Goal: Navigation & Orientation: Understand site structure

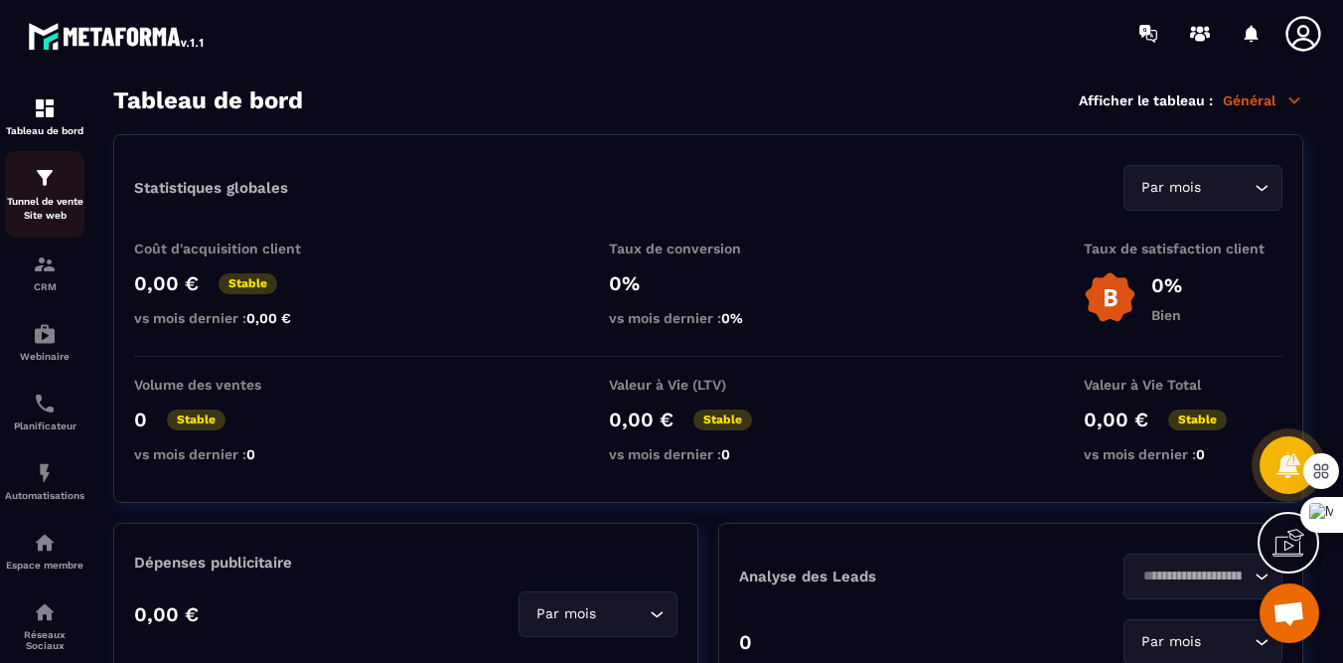
click at [57, 182] on div "Tunnel de vente Site web" at bounding box center [44, 194] width 79 height 57
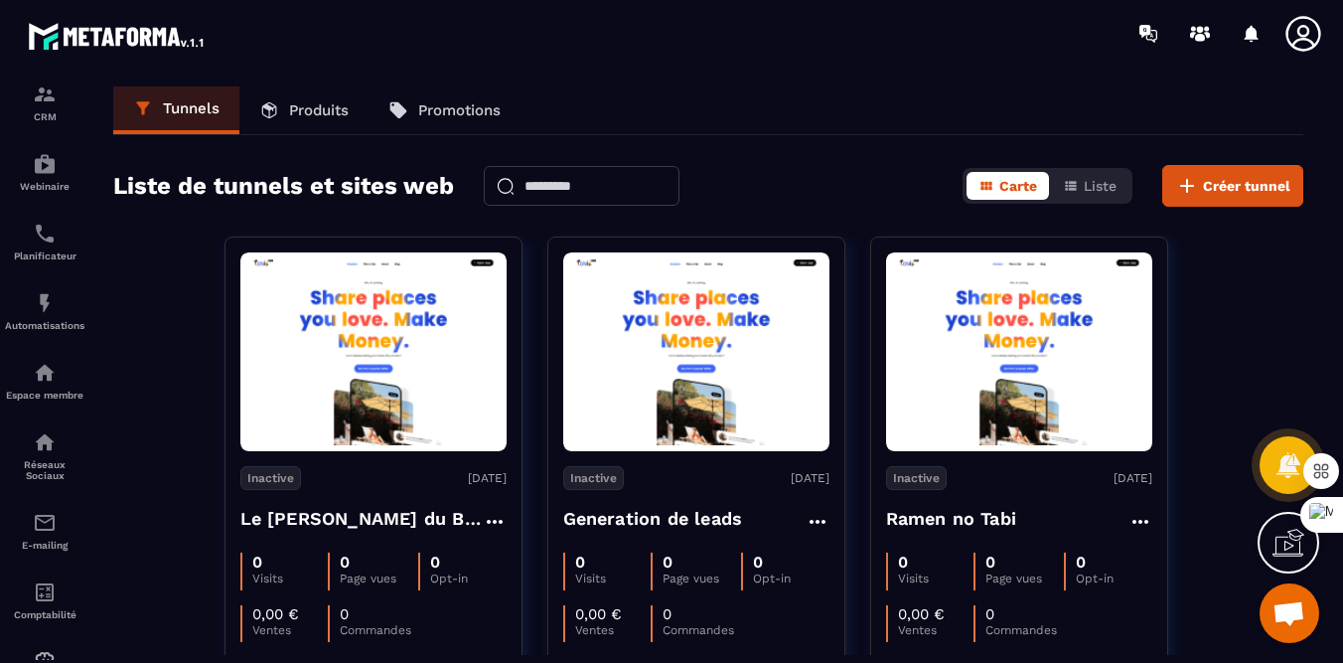
scroll to position [25, 0]
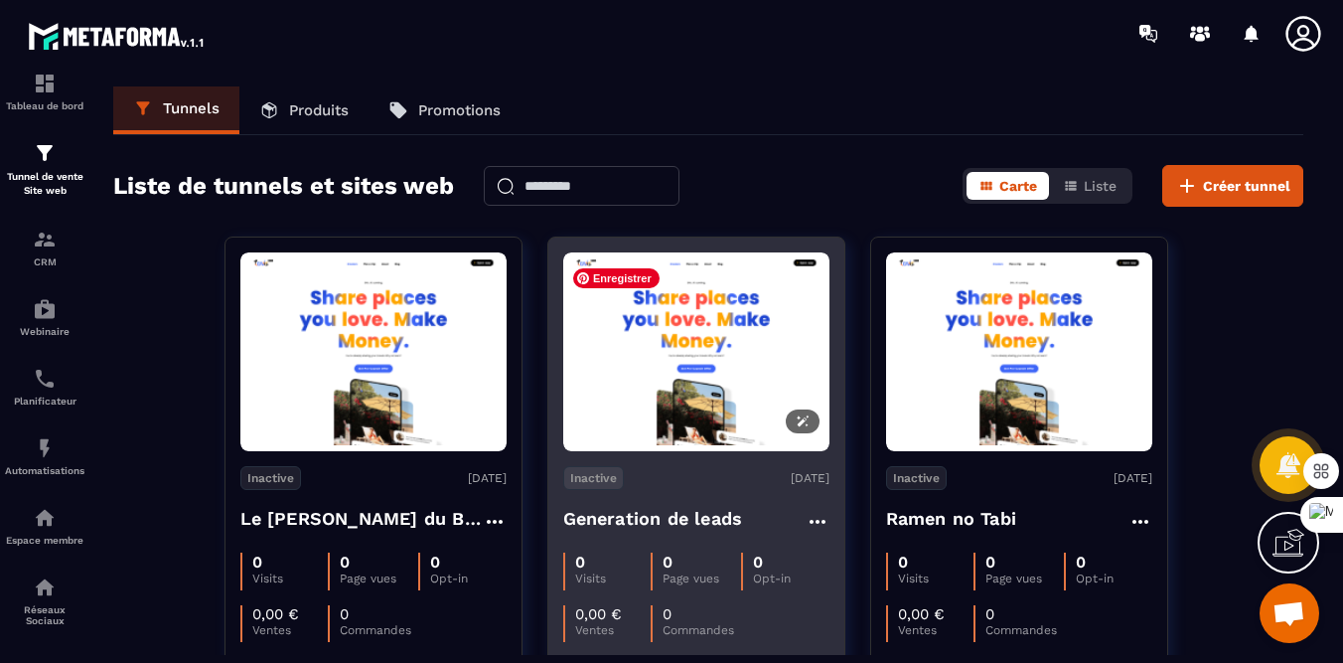
click at [689, 352] on img at bounding box center [696, 352] width 266 height 188
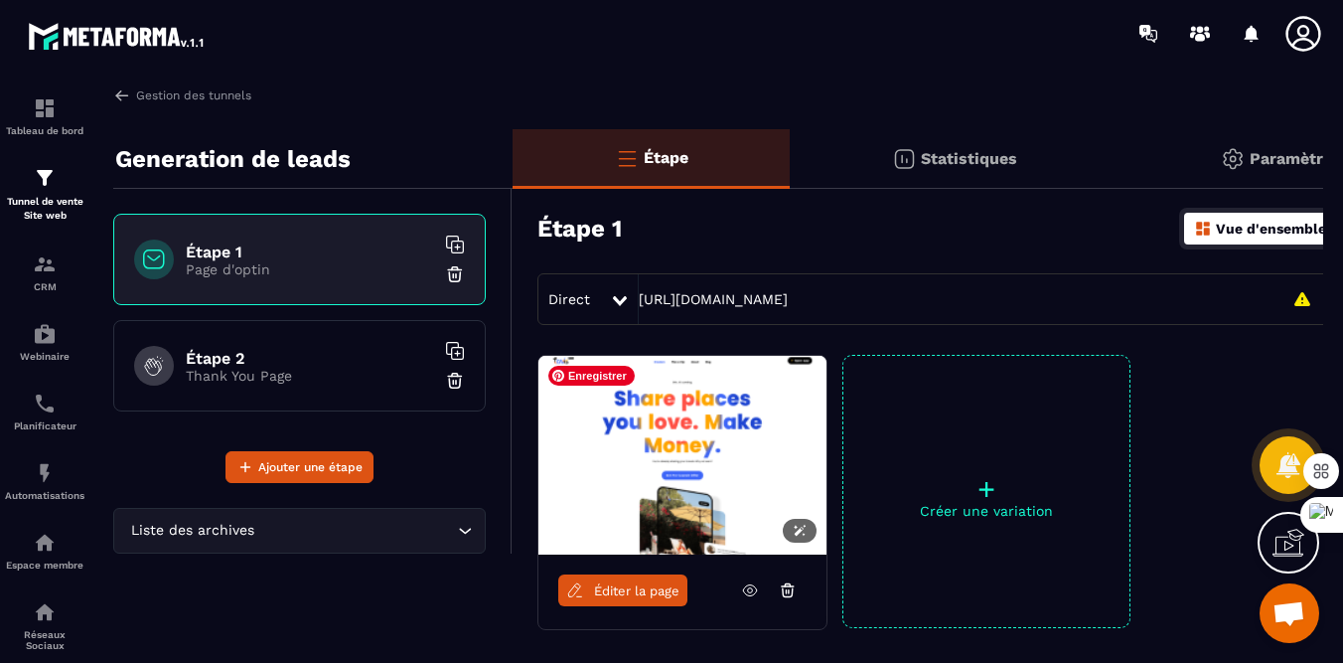
click at [707, 483] on img at bounding box center [682, 455] width 288 height 199
click at [250, 365] on h6 "Étape 2" at bounding box center [310, 358] width 248 height 19
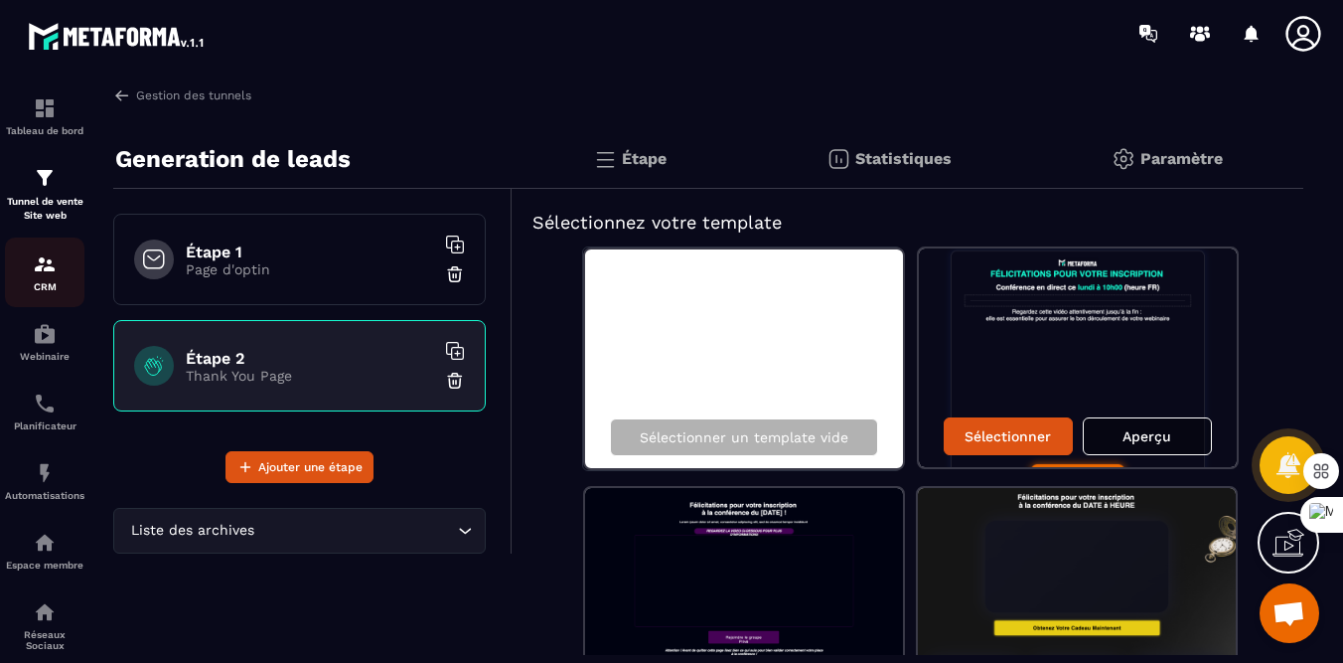
click at [45, 271] on img at bounding box center [45, 264] width 24 height 24
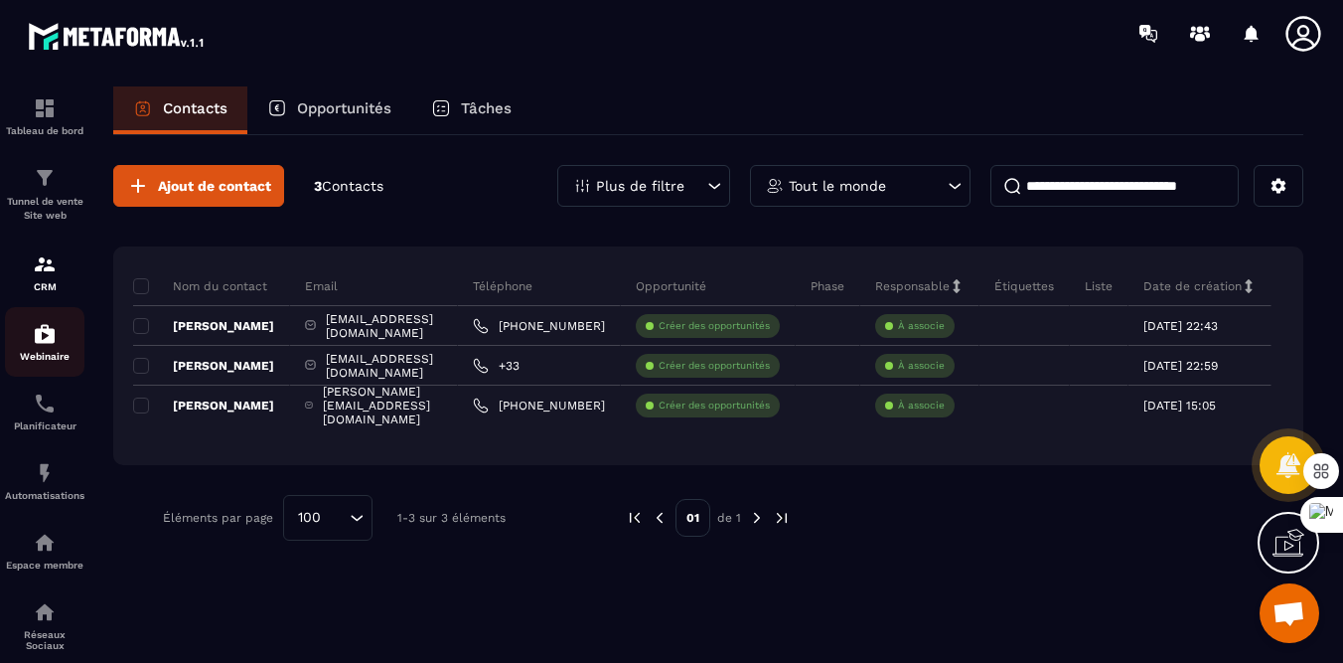
click at [50, 338] on img at bounding box center [45, 334] width 24 height 24
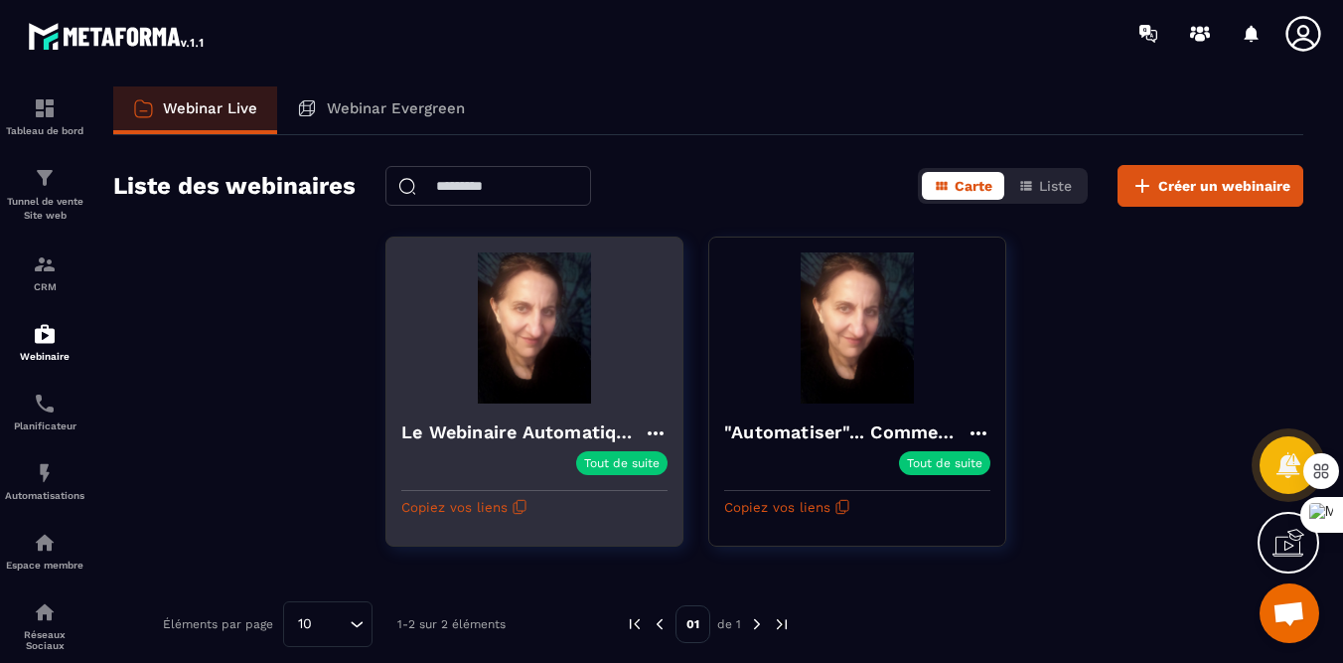
click at [621, 459] on p "Tout de suite" at bounding box center [622, 463] width 76 height 14
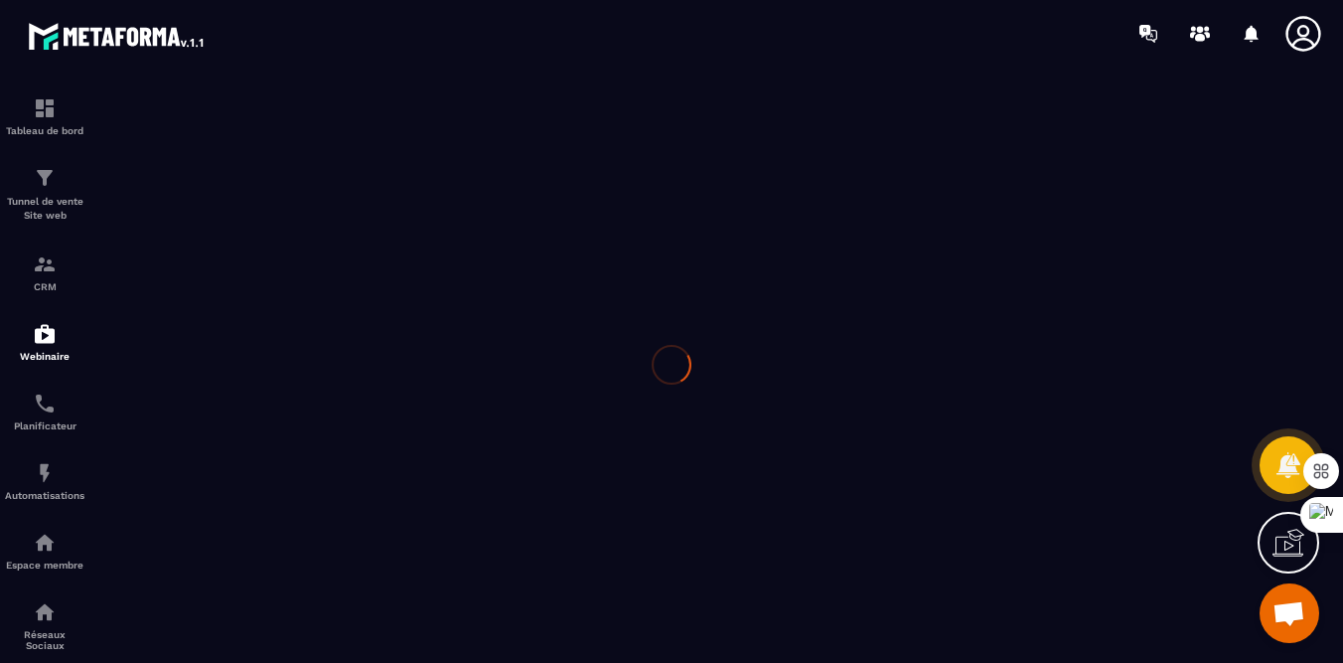
type input "**********"
type textarea "**********"
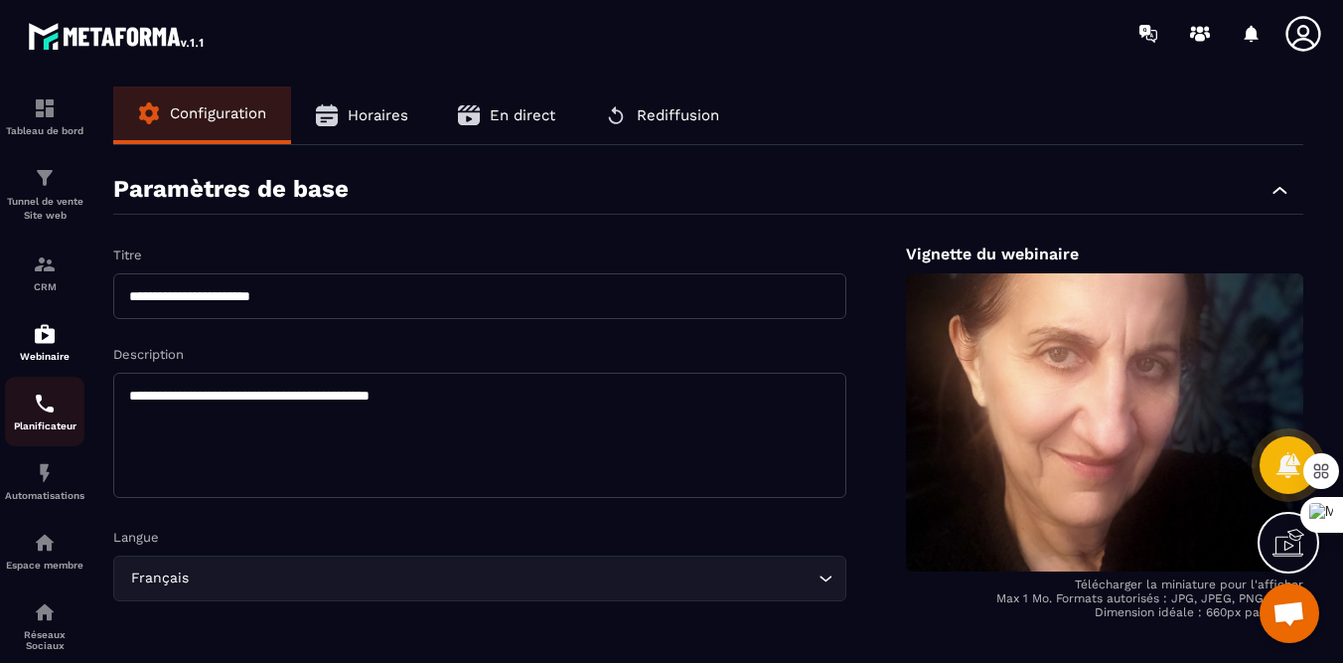
click at [46, 411] on img at bounding box center [45, 403] width 24 height 24
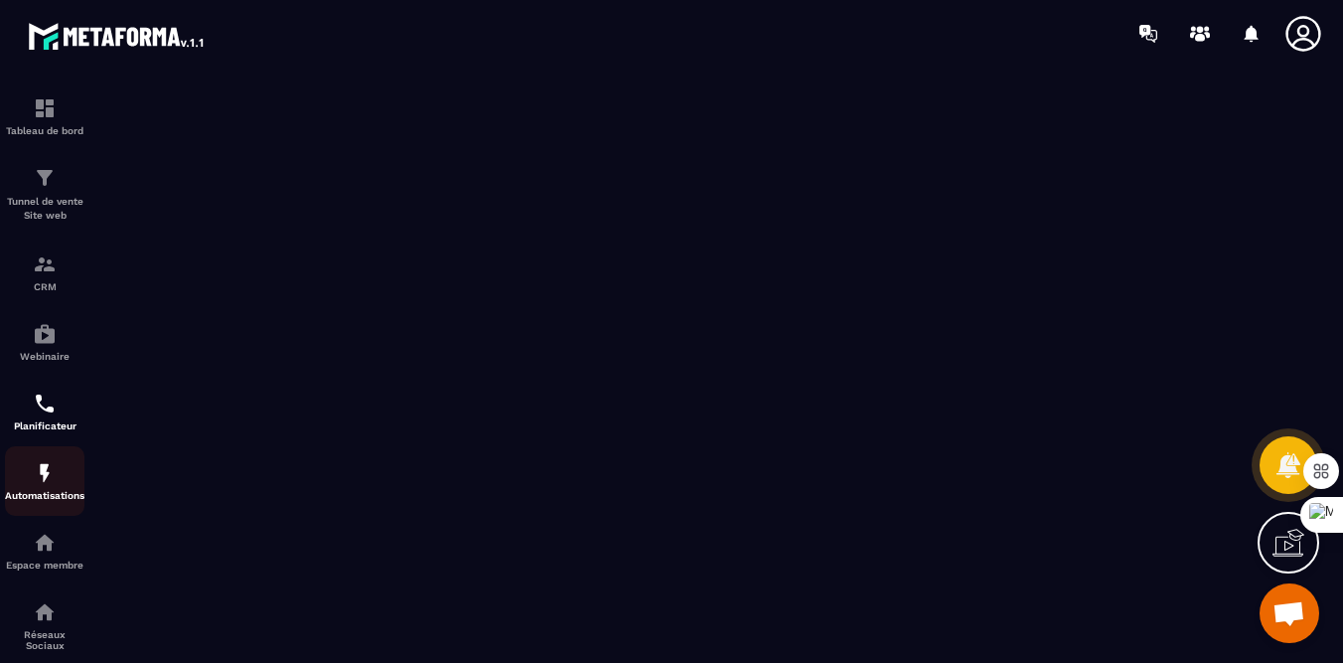
click at [46, 478] on img at bounding box center [45, 473] width 24 height 24
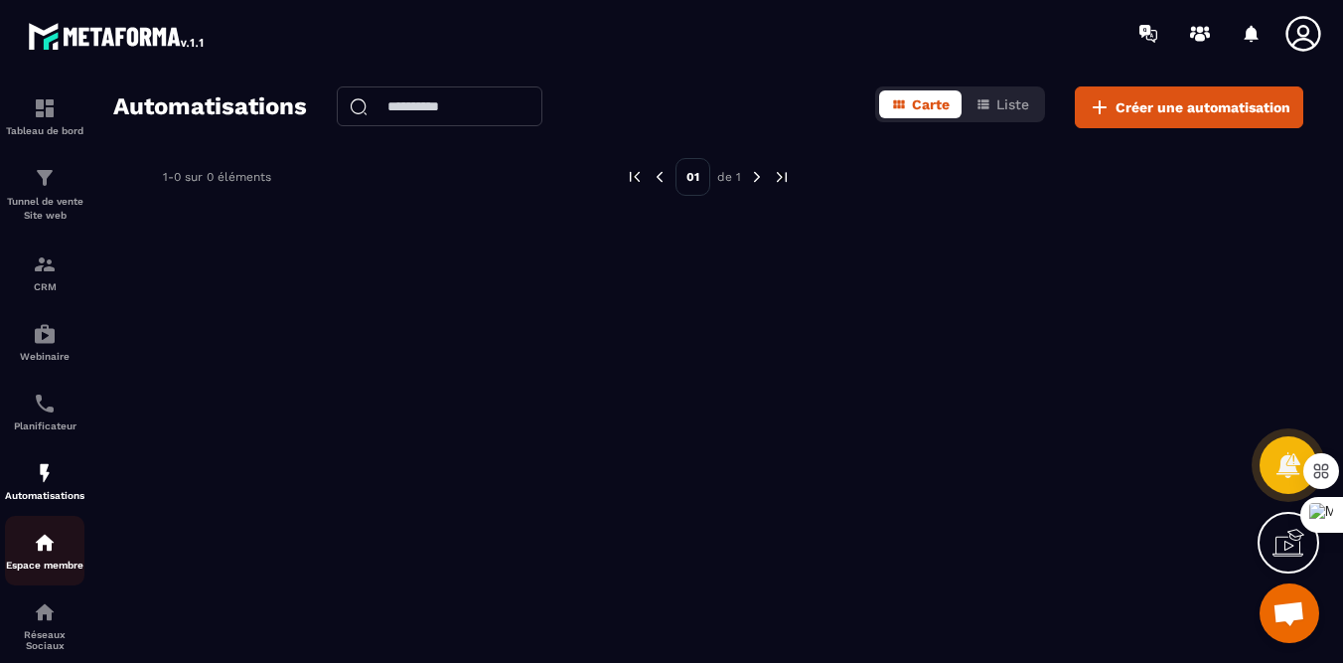
click at [47, 544] on img at bounding box center [45, 543] width 24 height 24
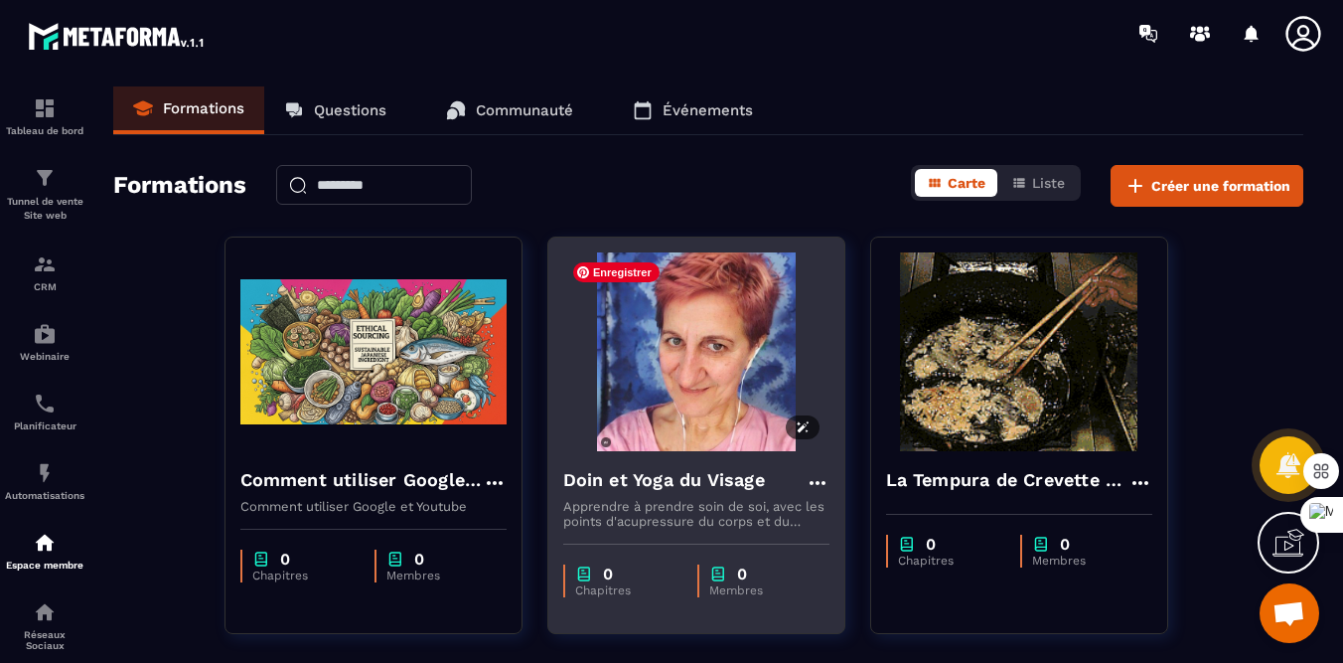
click at [727, 360] on img at bounding box center [696, 351] width 266 height 199
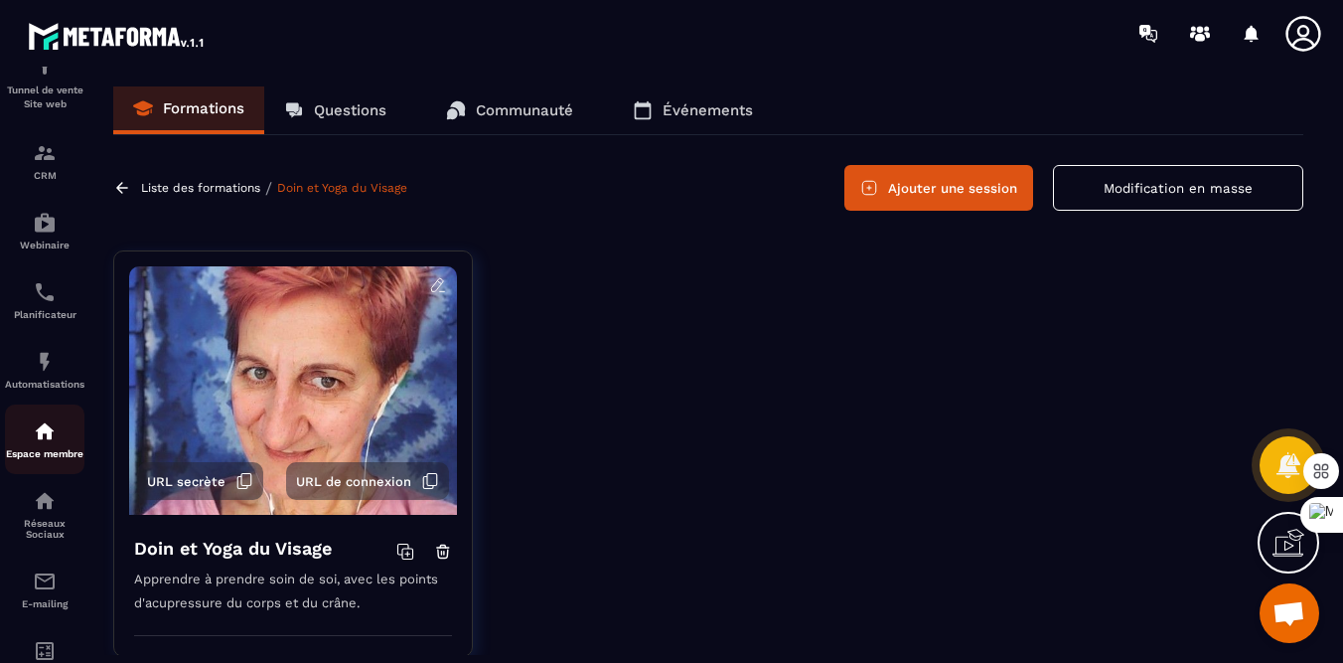
scroll to position [255, 0]
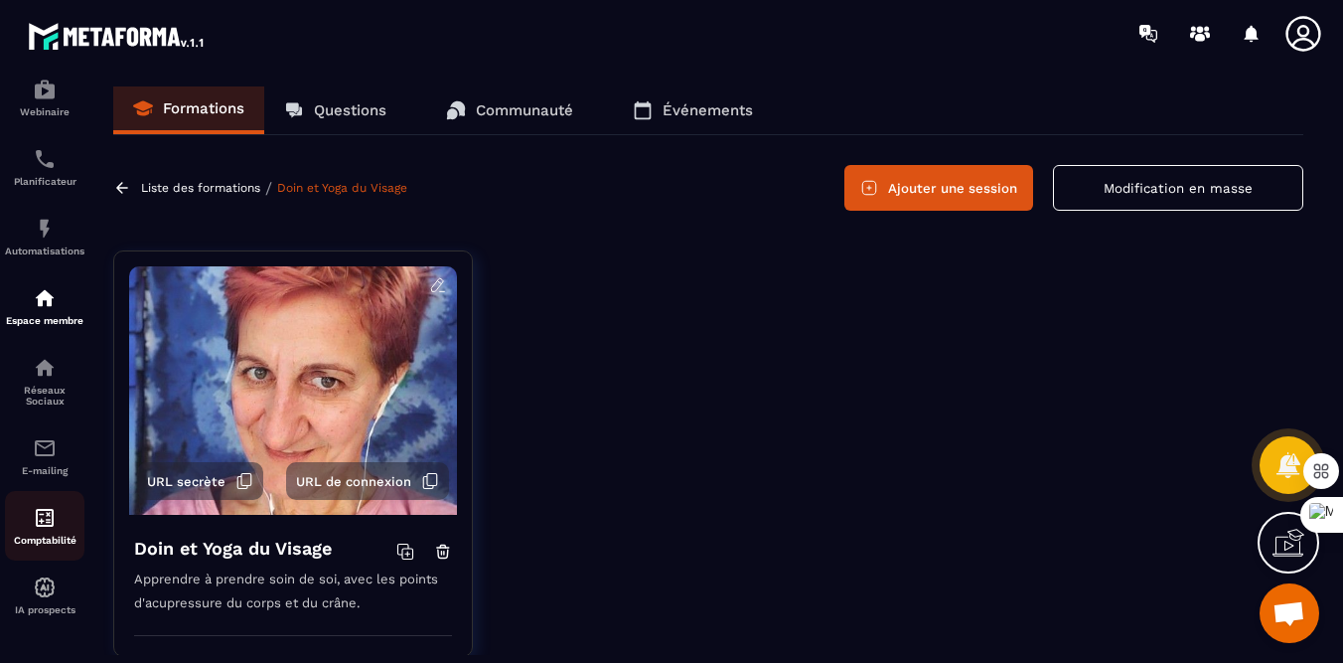
click at [58, 506] on div "Comptabilité" at bounding box center [44, 526] width 79 height 40
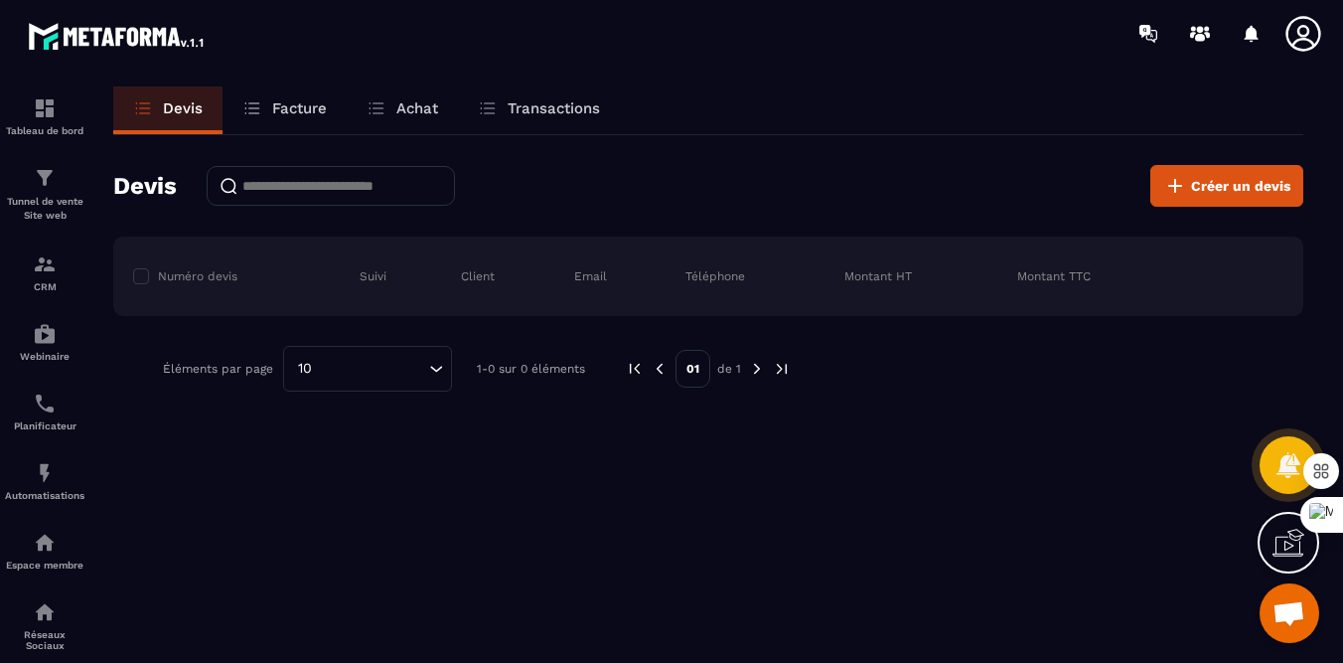
click at [309, 115] on p "Facture" at bounding box center [299, 108] width 55 height 18
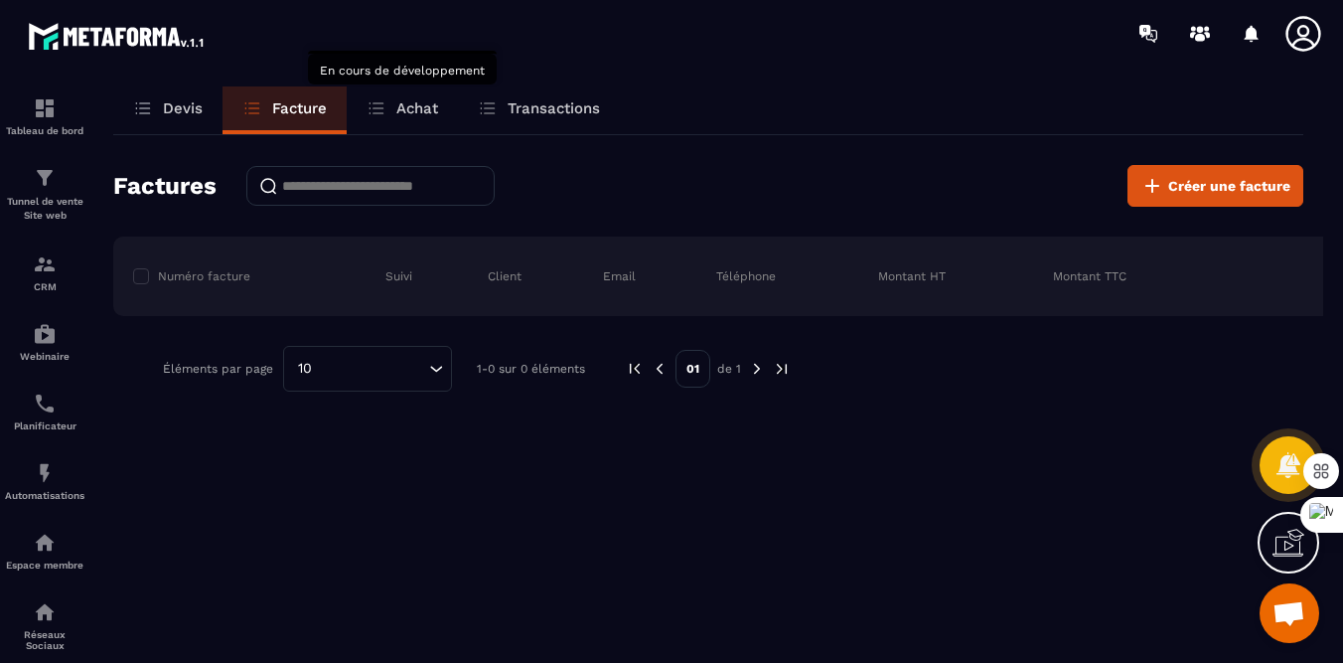
click at [435, 106] on p "Achat" at bounding box center [417, 108] width 42 height 18
click at [563, 105] on p "Transactions" at bounding box center [554, 108] width 92 height 18
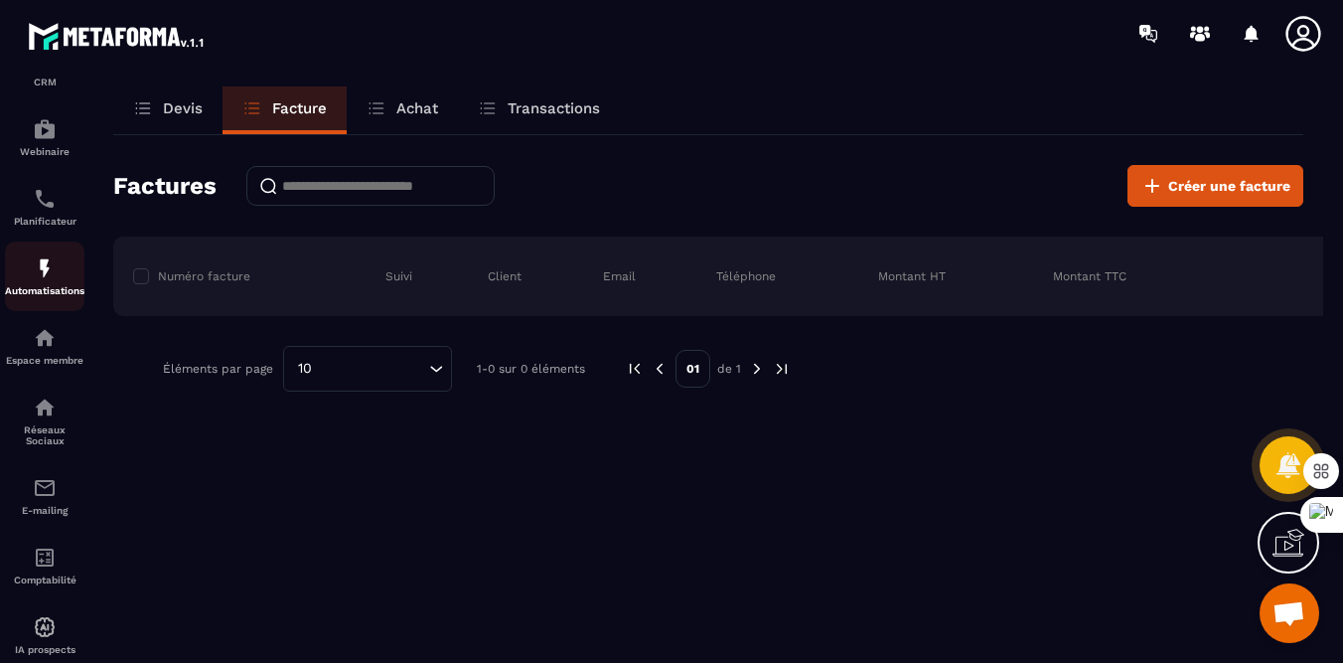
scroll to position [255, 0]
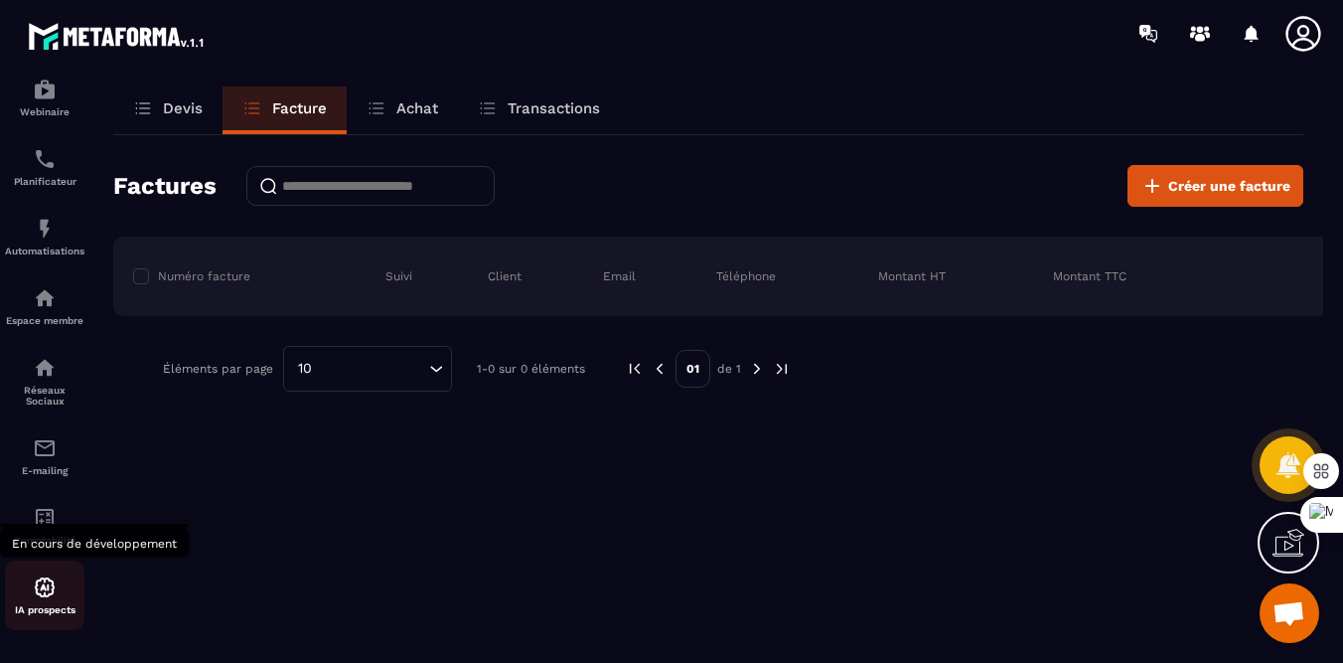
click at [40, 592] on img at bounding box center [45, 587] width 24 height 24
